Goal: Contribute content: Contribute content

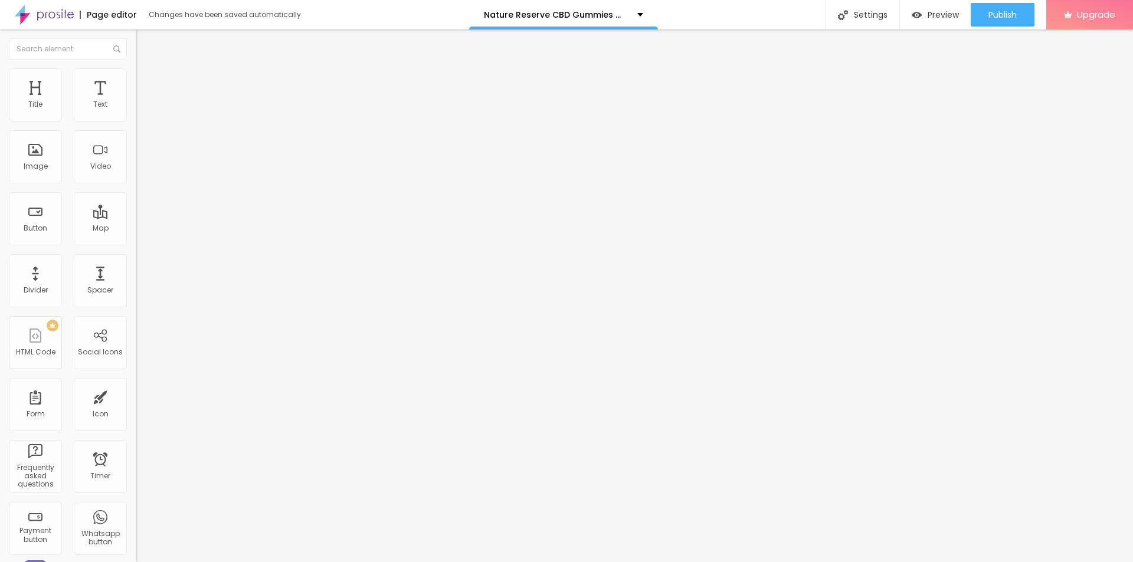
click at [136, 175] on button "button" at bounding box center [144, 168] width 17 height 12
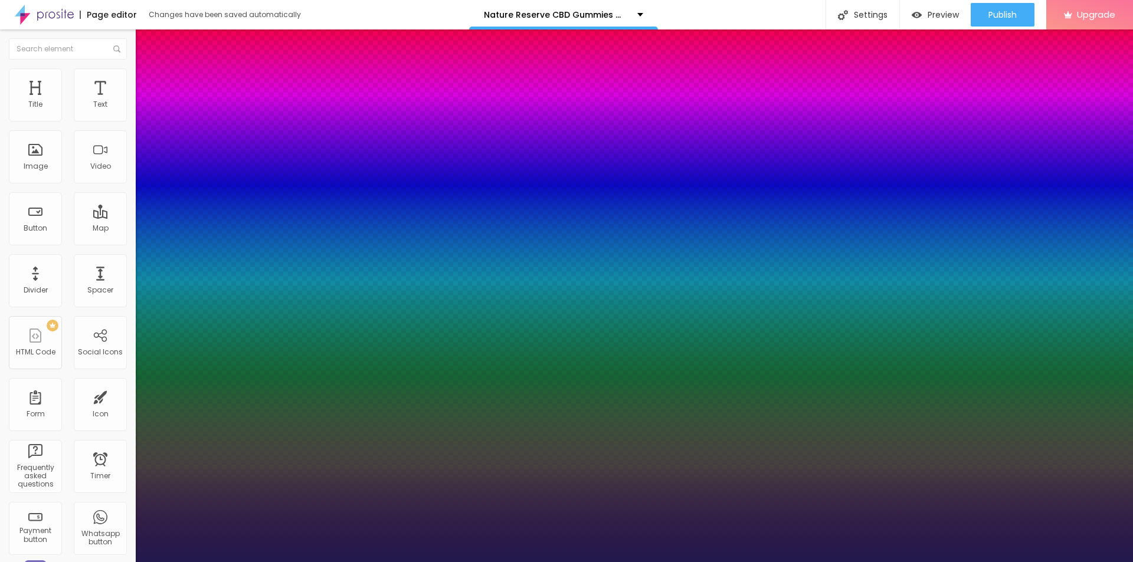
type input "15"
type input "1"
type input "29"
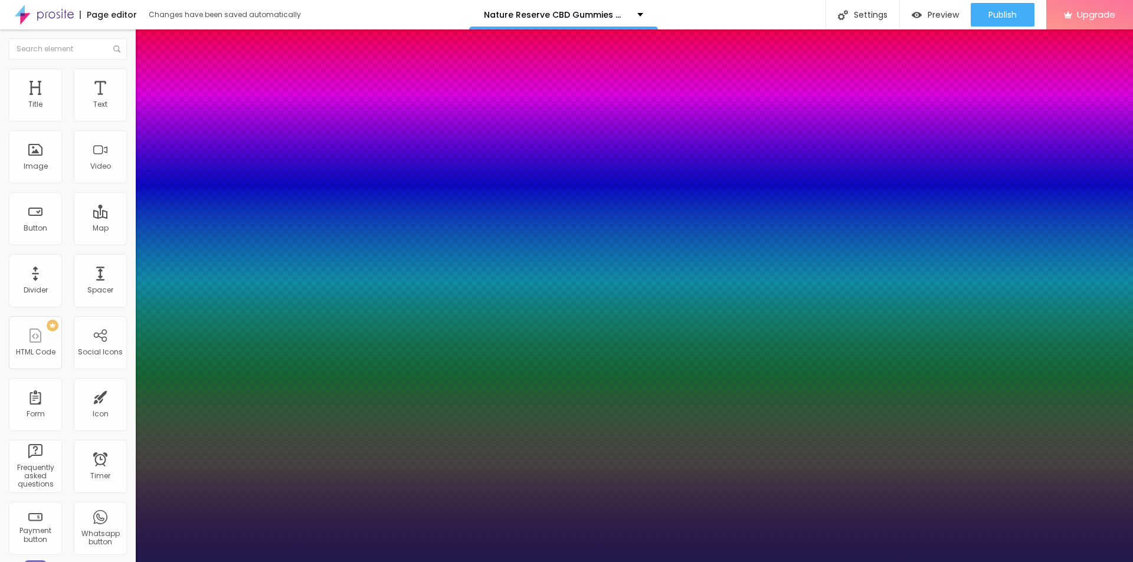
type input "1"
type input "44"
type input "1"
type input "40"
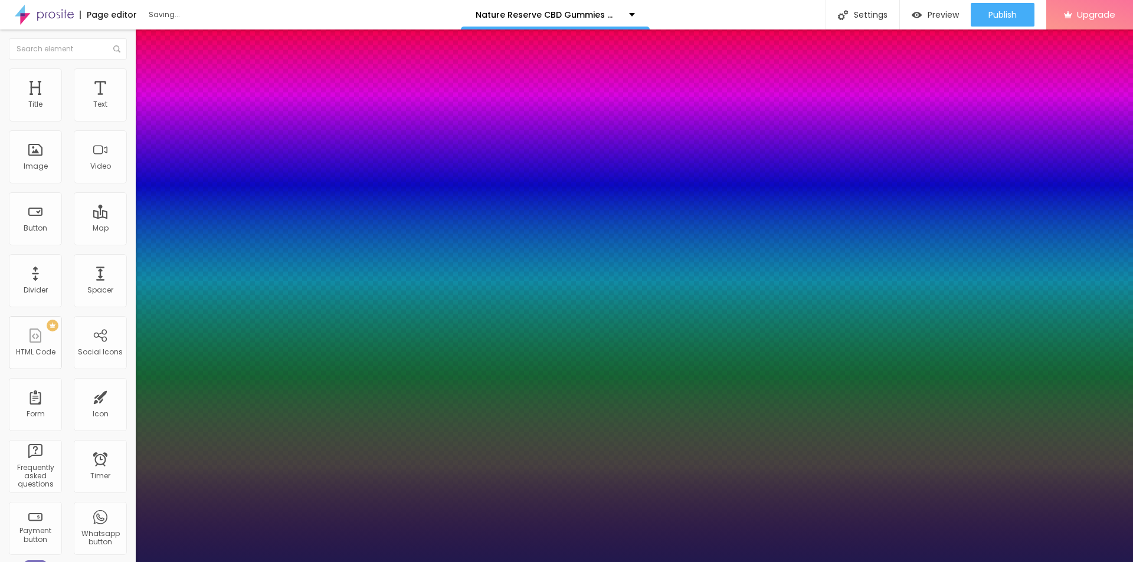
type input "40"
type input "1"
type input "37"
type input "1"
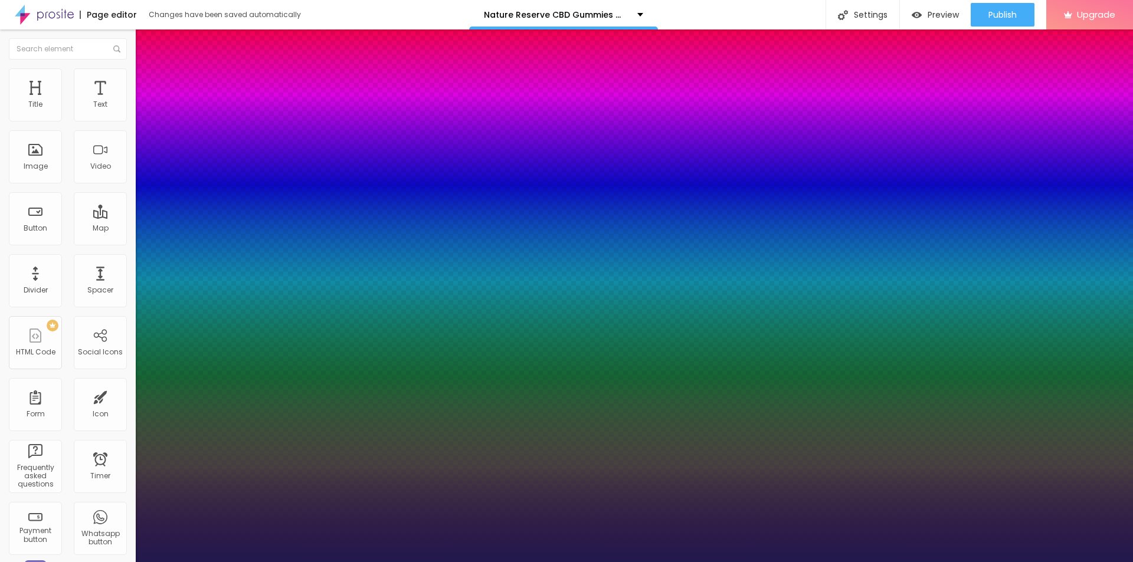
drag, startPoint x: 158, startPoint y: 329, endPoint x: 178, endPoint y: 329, distance: 20.1
type input "37"
type input "1"
click at [327, 562] on div at bounding box center [566, 562] width 1133 height 0
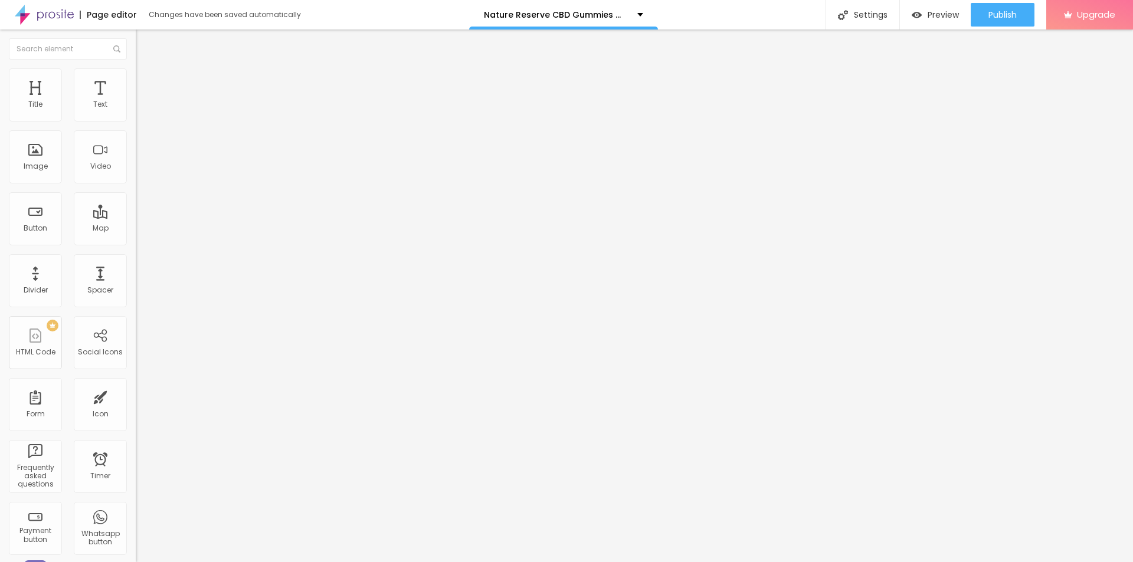
click at [136, 99] on img at bounding box center [139, 95] width 7 height 7
drag, startPoint x: 61, startPoint y: 209, endPoint x: 106, endPoint y: 270, distance: 74.7
click at [136, 119] on input "text" at bounding box center [207, 113] width 142 height 12
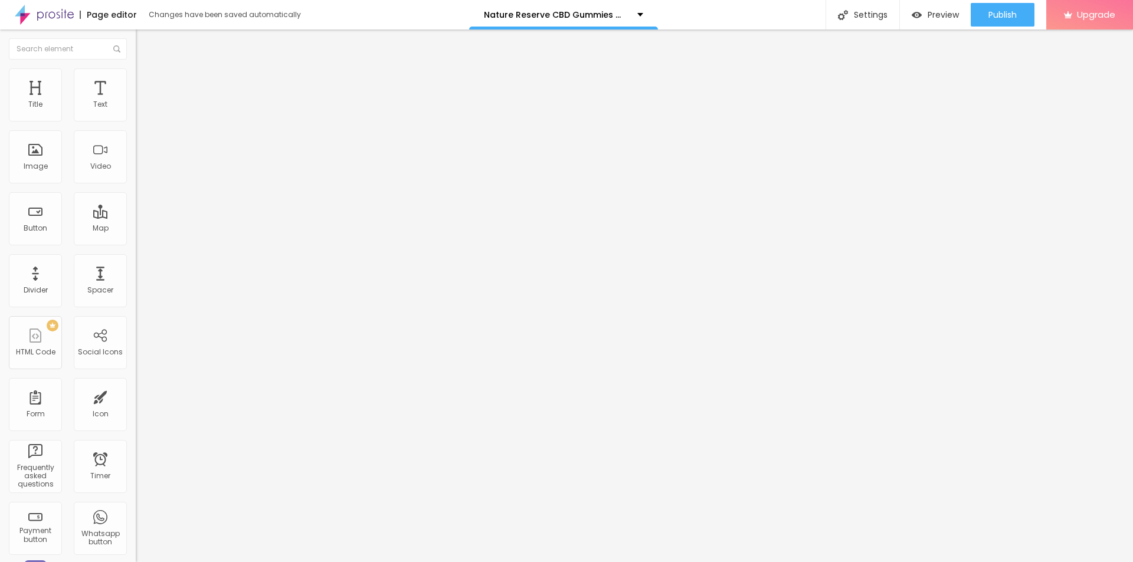
click at [136, 119] on input "text" at bounding box center [207, 113] width 142 height 12
paste input "Nature's Reserve CBD Gummies"
type input "Nature's Reserve CBD Gummies"
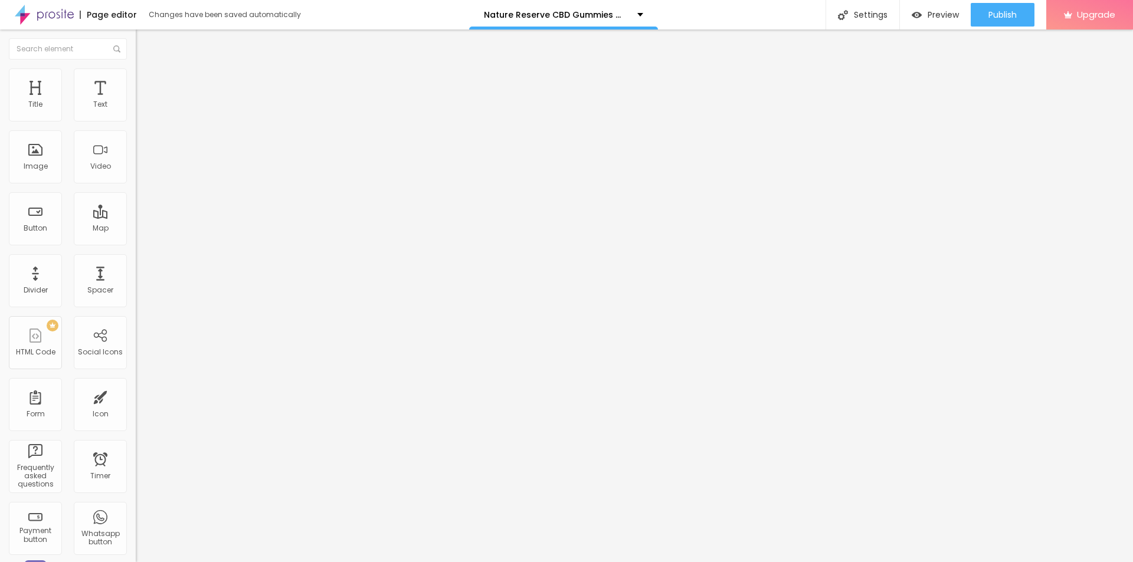
click at [136, 242] on input "https://" at bounding box center [207, 236] width 142 height 12
paste input "[DOMAIN_NAME][URL]"
type input "[URL][DOMAIN_NAME]"
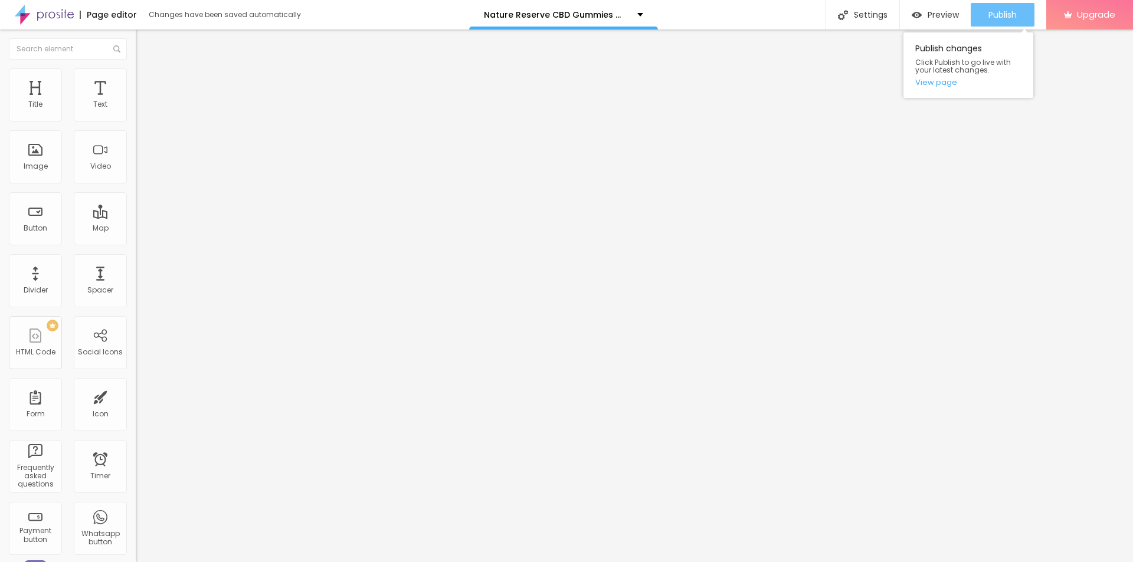
click at [1007, 22] on div "Publish" at bounding box center [1002, 15] width 28 height 24
click at [943, 86] on link "View page" at bounding box center [968, 82] width 106 height 8
click at [1000, 7] on div "Publish" at bounding box center [1002, 15] width 28 height 24
click at [923, 84] on link "View page" at bounding box center [968, 82] width 106 height 8
